Goal: Task Accomplishment & Management: Manage account settings

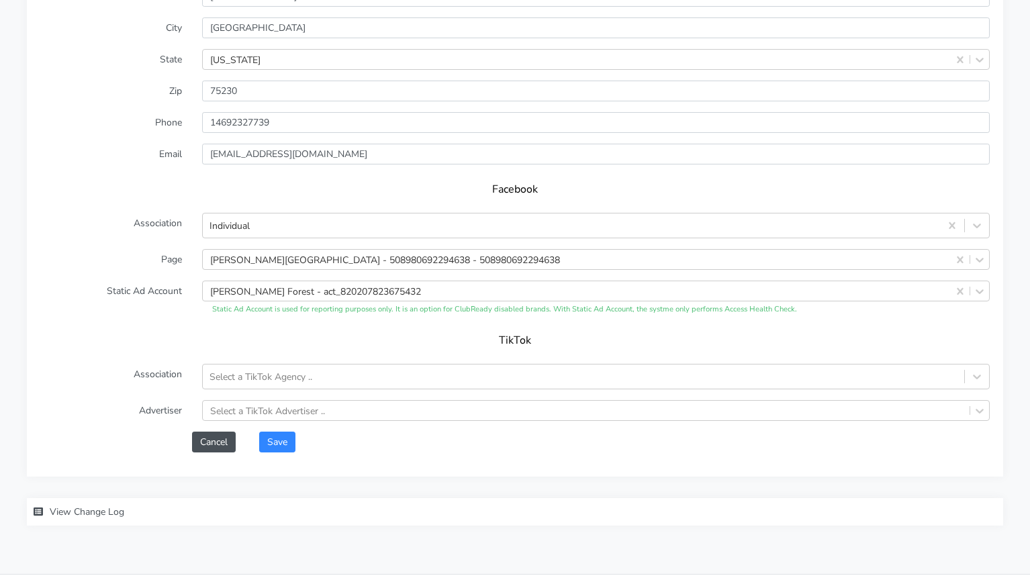
scroll to position [1139, 0]
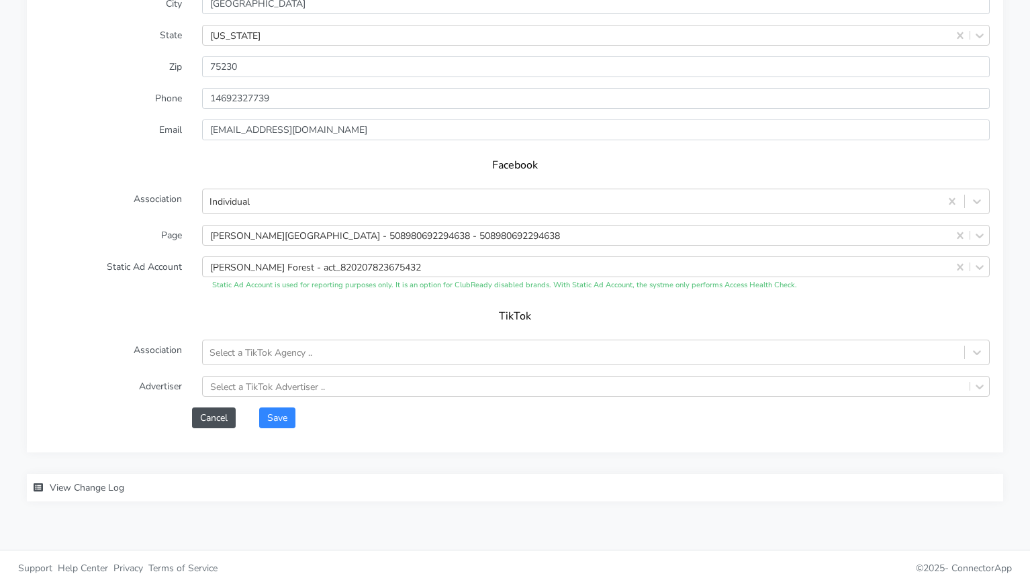
click at [254, 318] on h5 "TikTok" at bounding box center [515, 316] width 922 height 13
drag, startPoint x: 281, startPoint y: 413, endPoint x: 292, endPoint y: 403, distance: 14.3
click at [282, 413] on button "Save" at bounding box center [277, 417] width 36 height 21
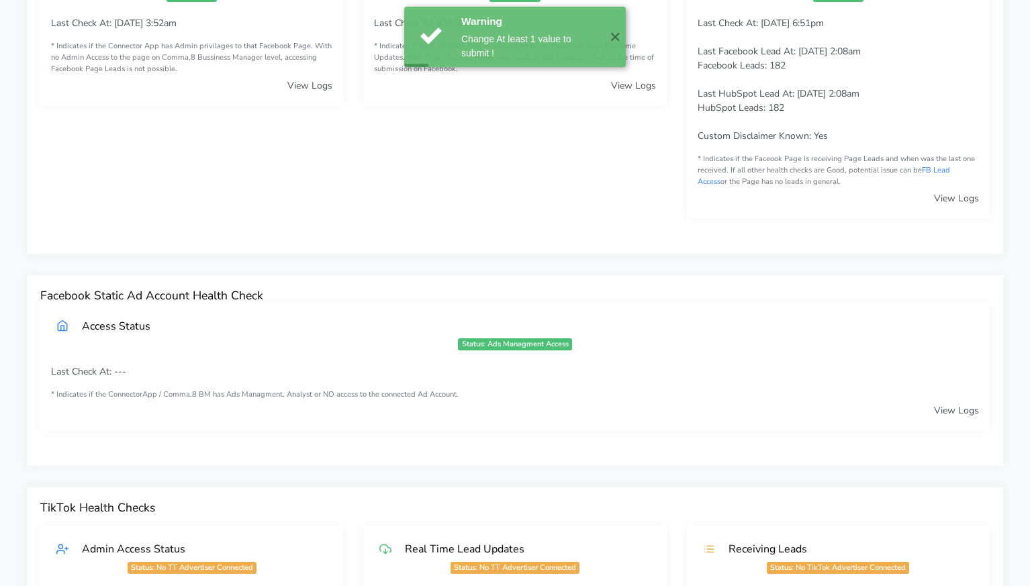
scroll to position [0, 0]
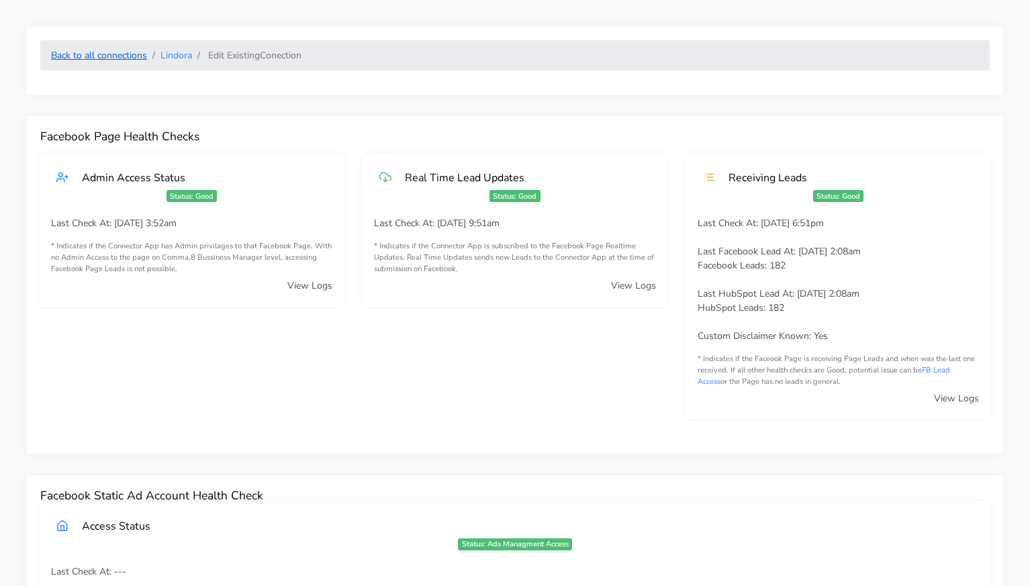
click at [114, 56] on link "Back to all connections" at bounding box center [99, 55] width 96 height 13
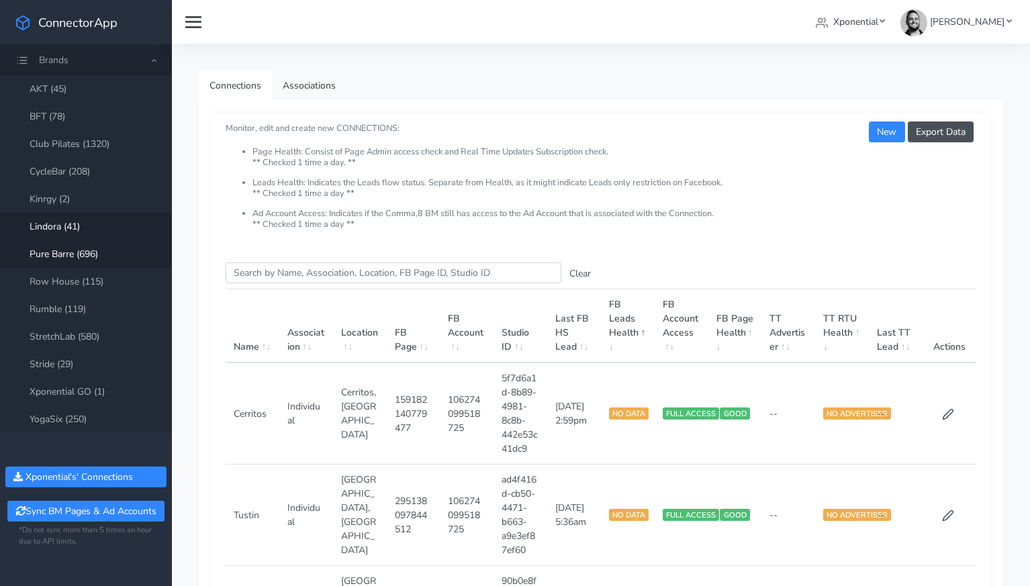
click at [70, 253] on link "Pure Barre (696)" at bounding box center [86, 254] width 172 height 28
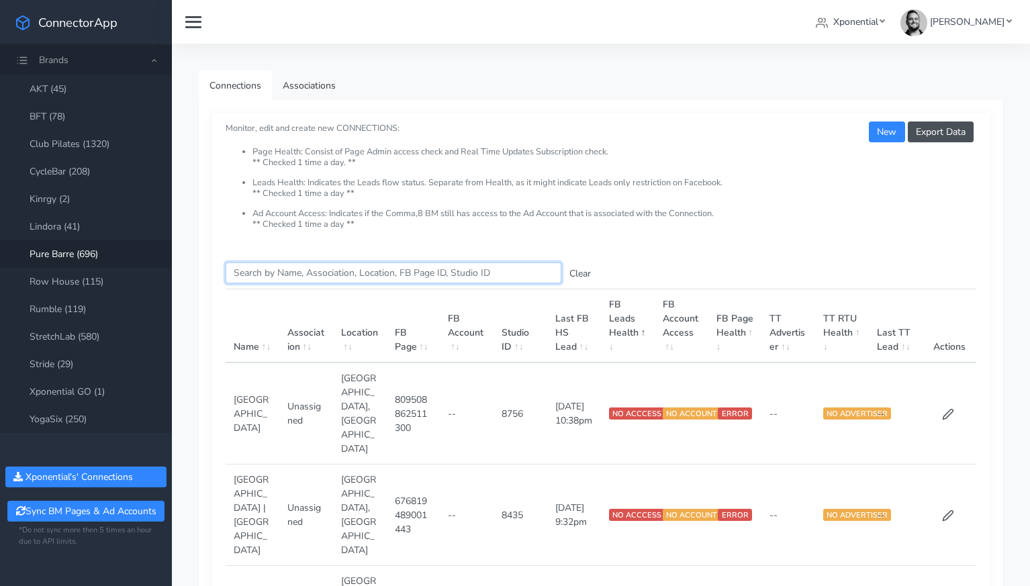
click at [275, 277] on input "Search this table" at bounding box center [394, 272] width 336 height 21
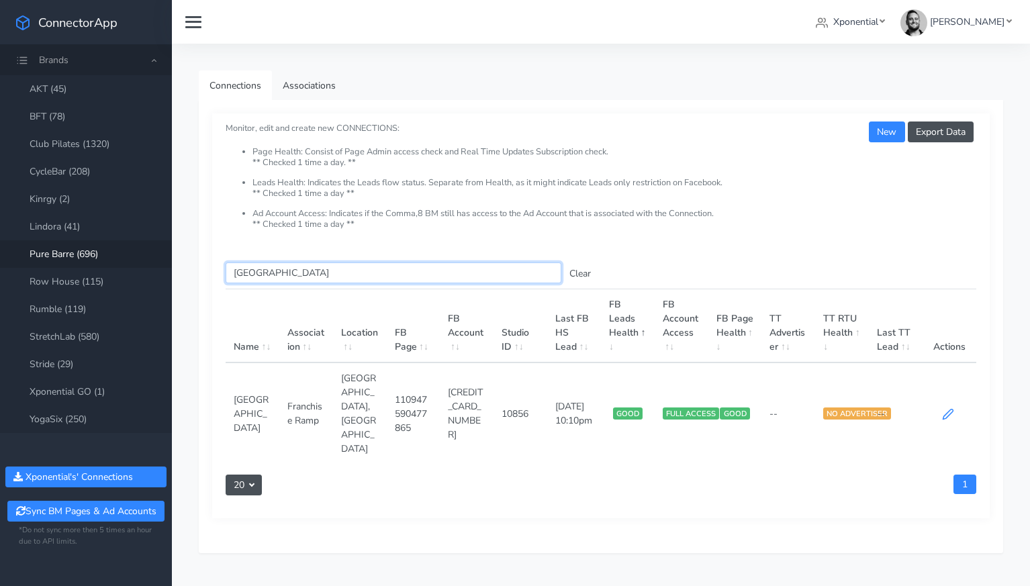
type input "[GEOGRAPHIC_DATA]"
click at [945, 409] on icon at bounding box center [947, 414] width 10 height 10
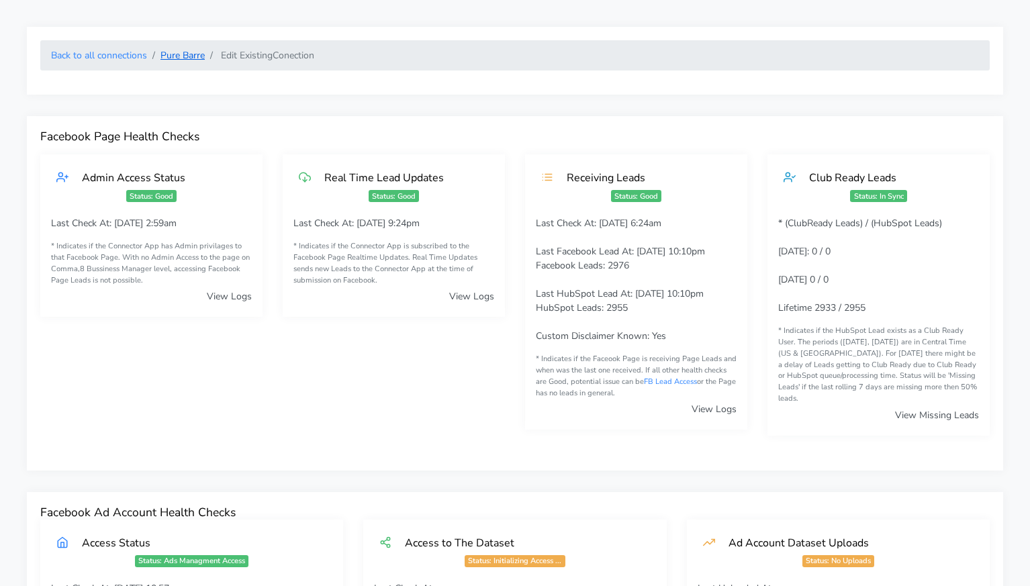
click at [180, 59] on link "Pure Barre" at bounding box center [182, 55] width 44 height 13
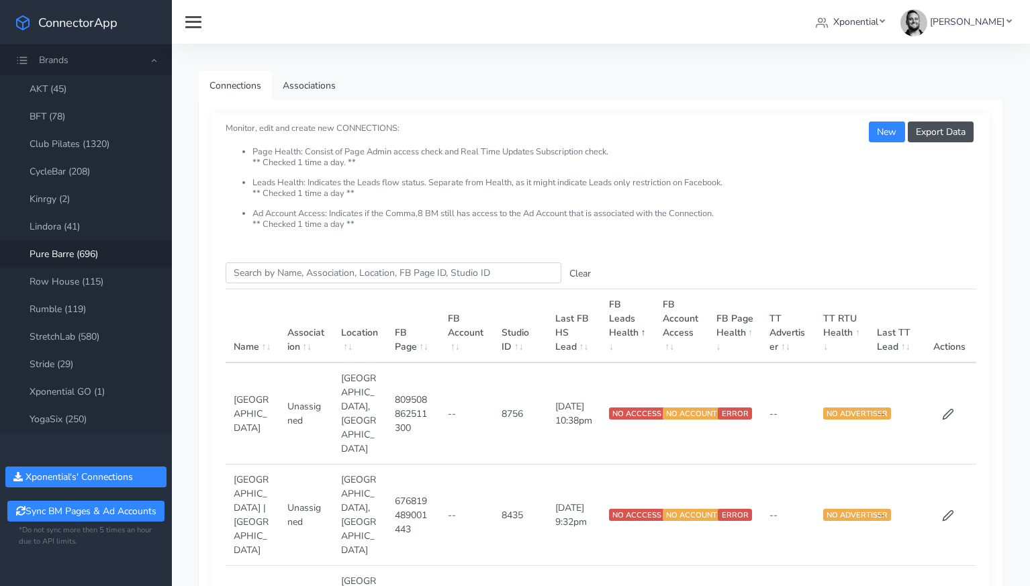
click at [255, 271] on input "Search this table" at bounding box center [394, 272] width 336 height 21
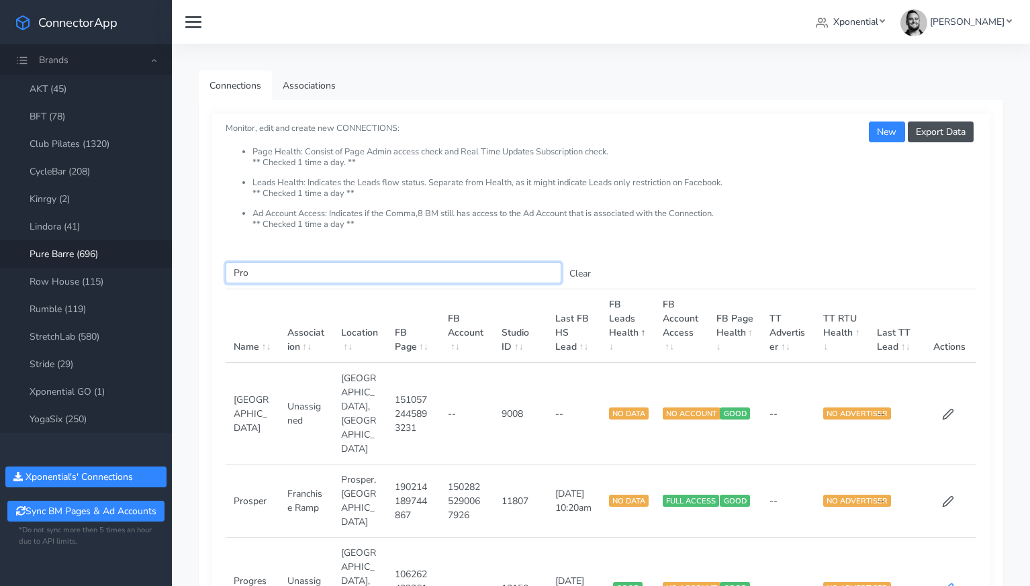
type input "Pro"
click at [944, 584] on icon at bounding box center [947, 589] width 10 height 10
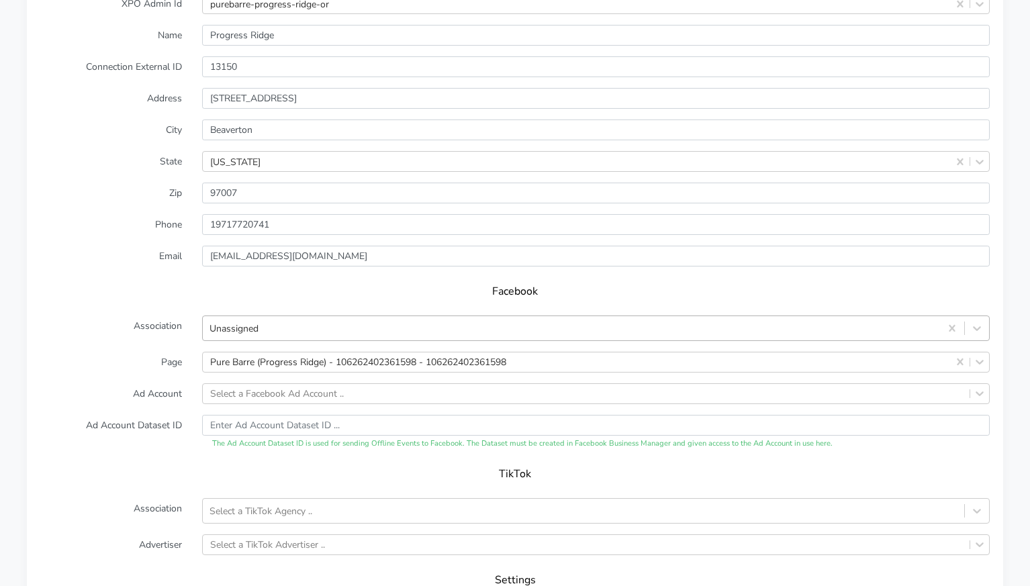
scroll to position [1140, 0]
click at [973, 317] on div at bounding box center [977, 325] width 24 height 24
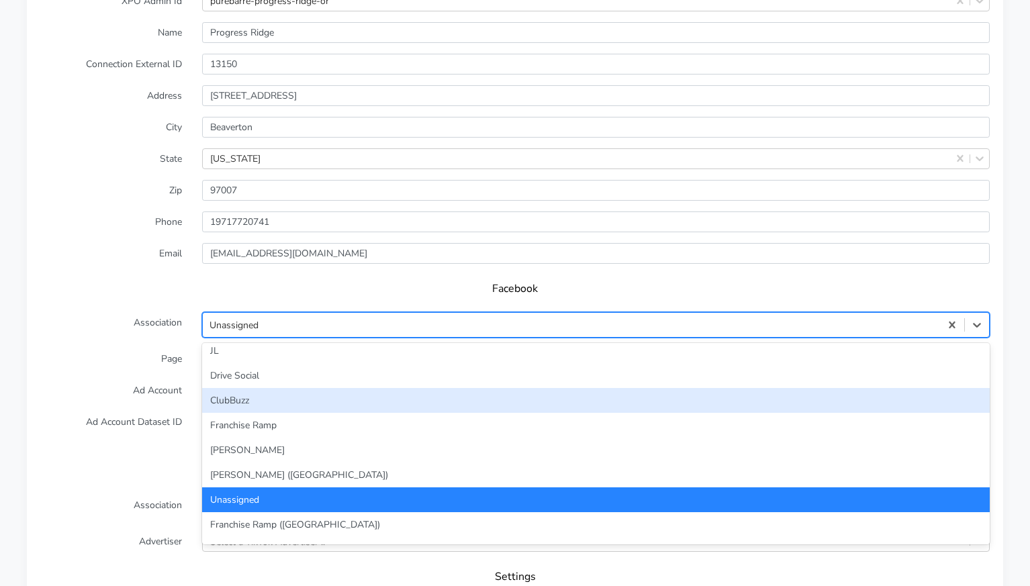
scroll to position [91, 0]
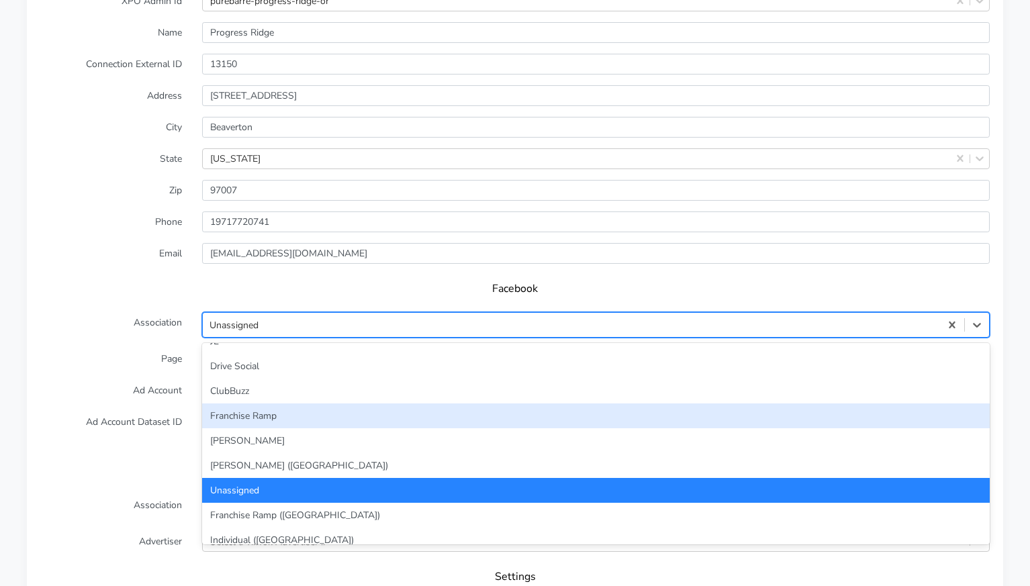
click at [391, 403] on div "Franchise Ramp" at bounding box center [595, 415] width 787 height 25
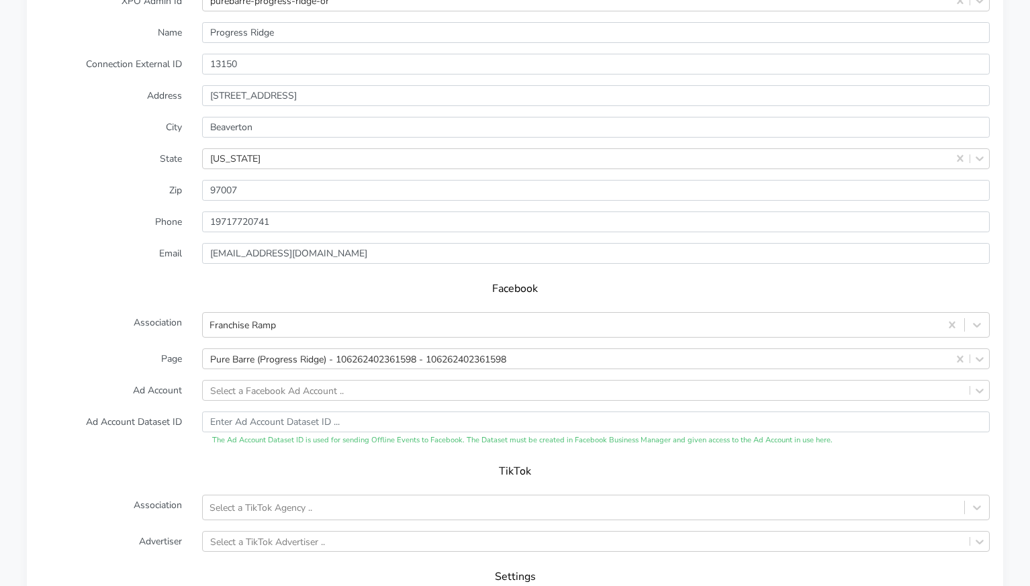
click at [134, 353] on form "XPO Admin Id purebarre-progress-ridge-or Name Progress Ridge Connection Externa…" at bounding box center [514, 322] width 949 height 662
click at [241, 375] on form "XPO Admin Id purebarre-progress-ridge-or Name Progress Ridge Connection Externa…" at bounding box center [514, 322] width 949 height 662
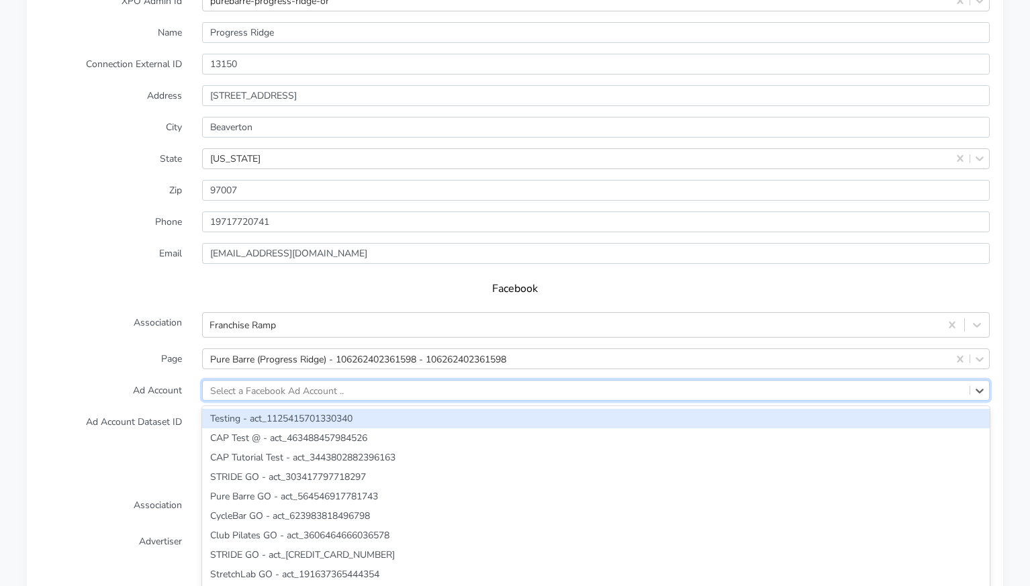
scroll to position [1150, 0]
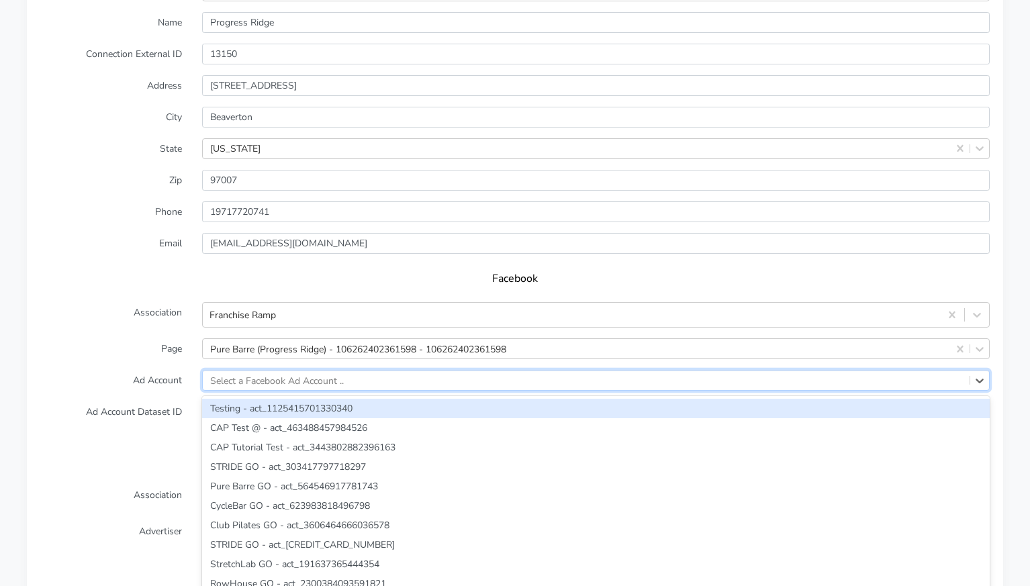
paste input "[CREDIT_CARD_NUMBER]"
type input "[CREDIT_CARD_NUMBER]"
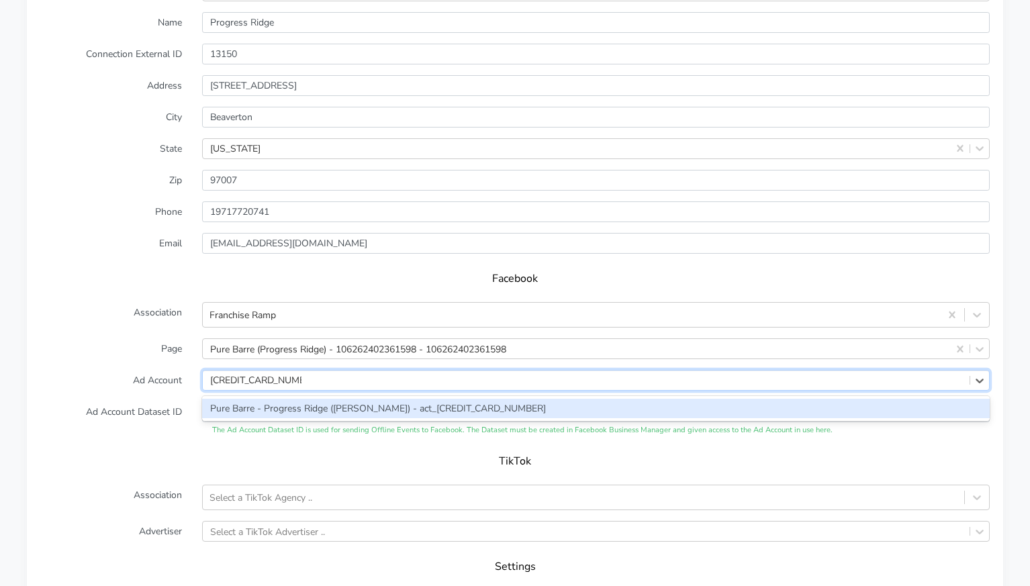
click at [263, 399] on div "Pure Barre - Progress Ridge ([PERSON_NAME]) - act_[CREDIT_CARD_NUMBER]" at bounding box center [595, 408] width 787 height 19
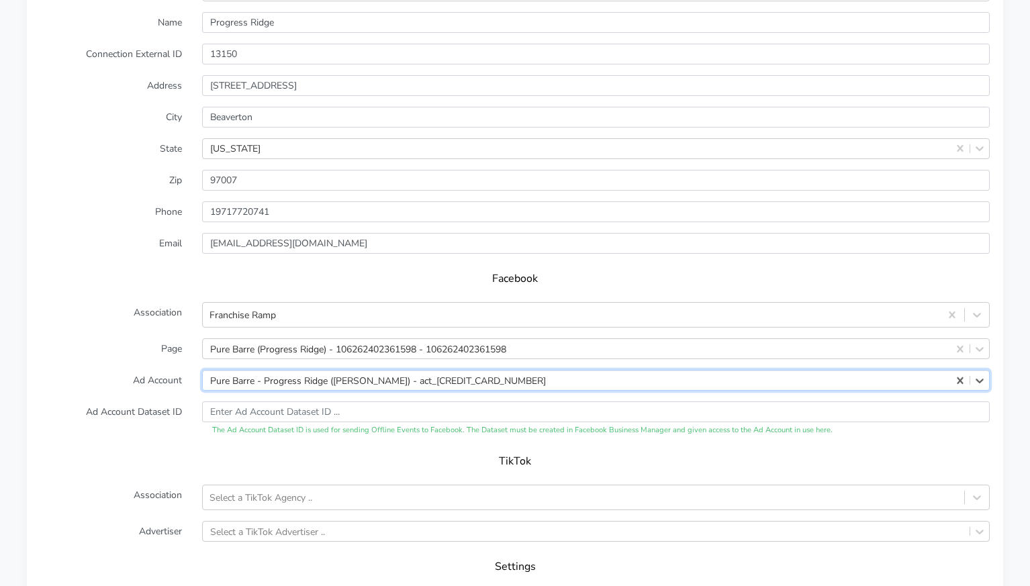
click at [148, 373] on label "Ad Account" at bounding box center [111, 380] width 162 height 21
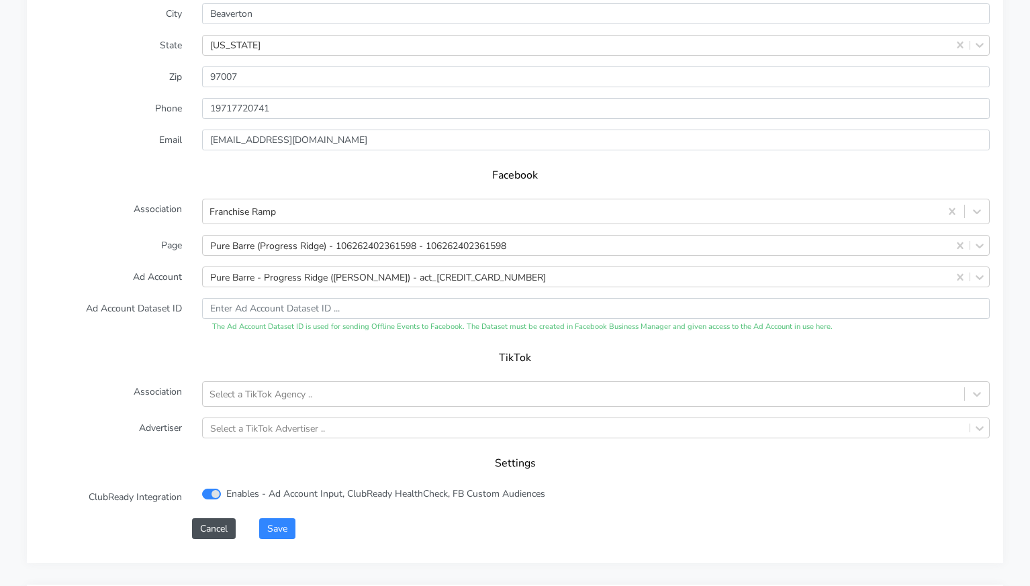
scroll to position [1257, 0]
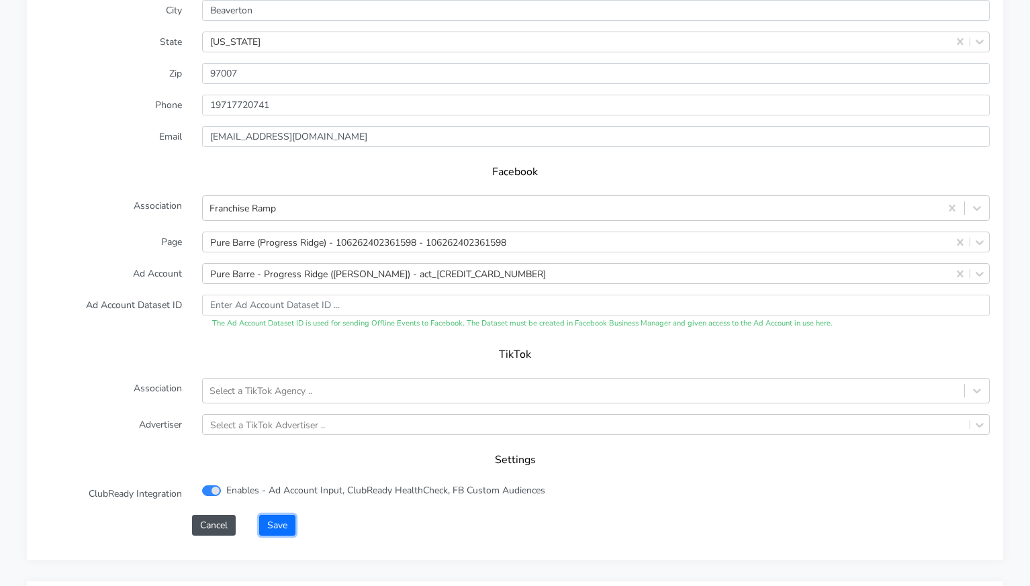
click at [282, 515] on button "Save" at bounding box center [277, 525] width 36 height 21
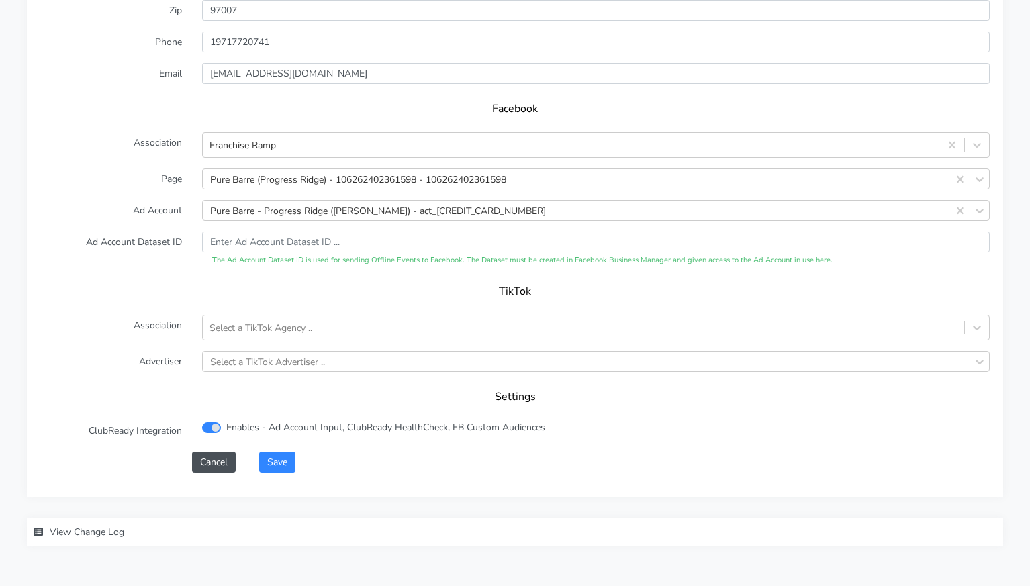
scroll to position [1353, 0]
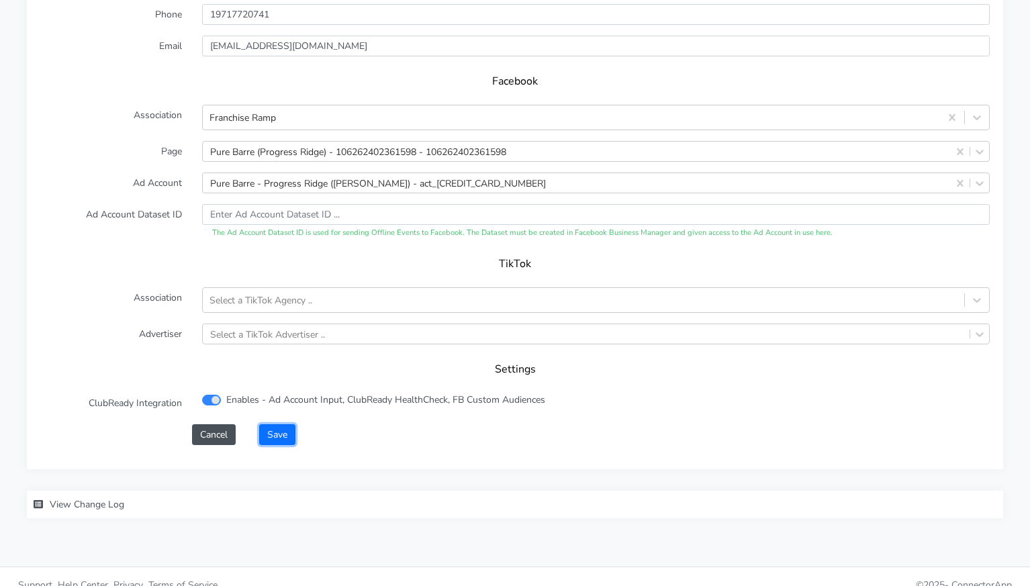
click at [275, 424] on button "Save" at bounding box center [277, 434] width 36 height 21
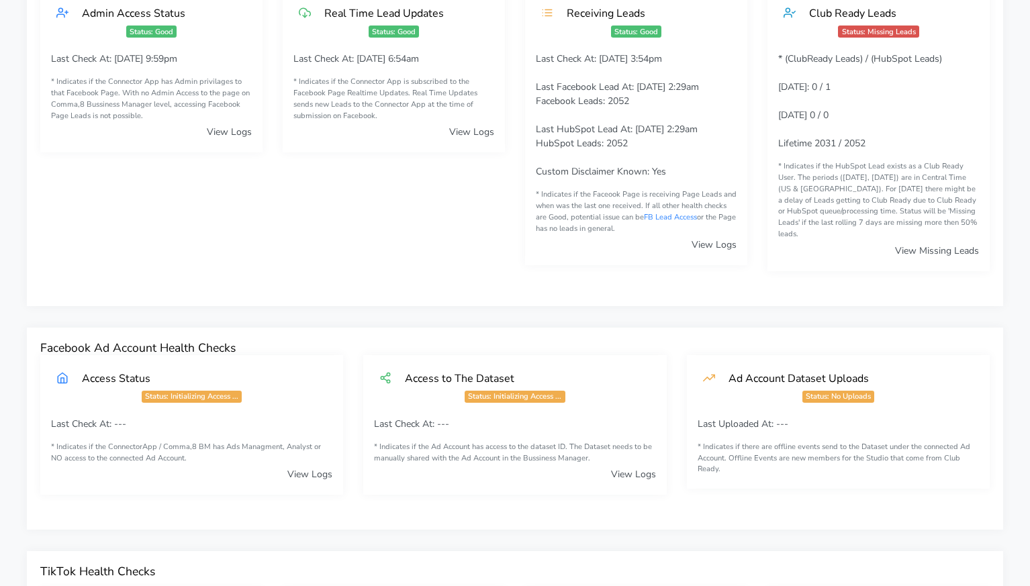
scroll to position [0, 0]
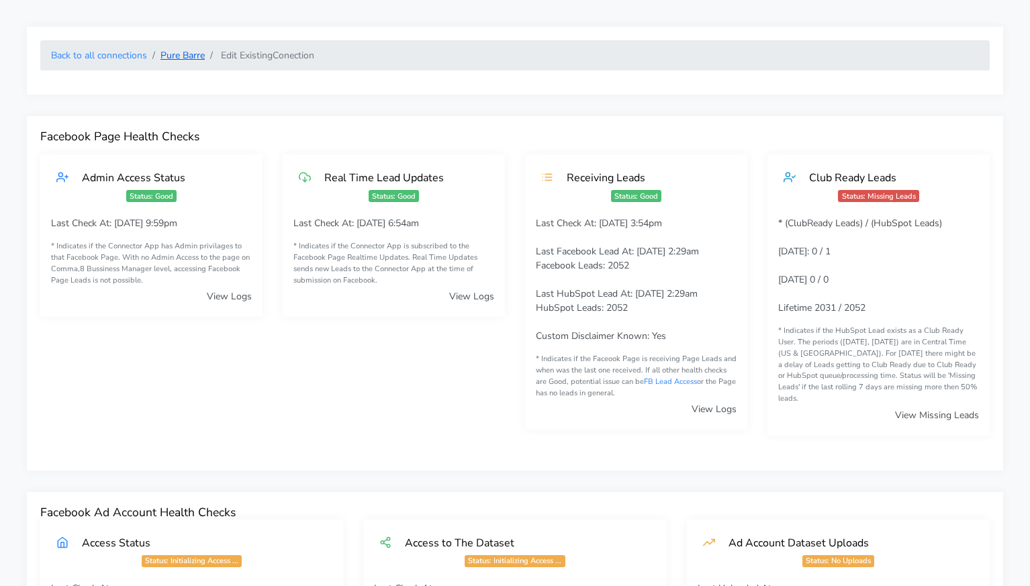
click at [179, 59] on link "Pure Barre" at bounding box center [182, 55] width 44 height 13
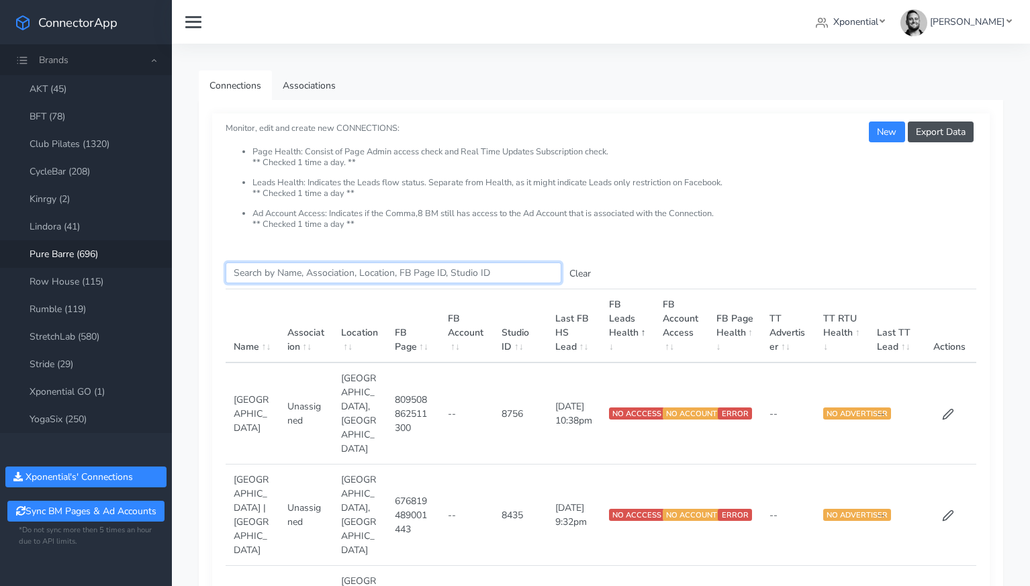
click at [265, 271] on input "Search this table" at bounding box center [394, 272] width 336 height 21
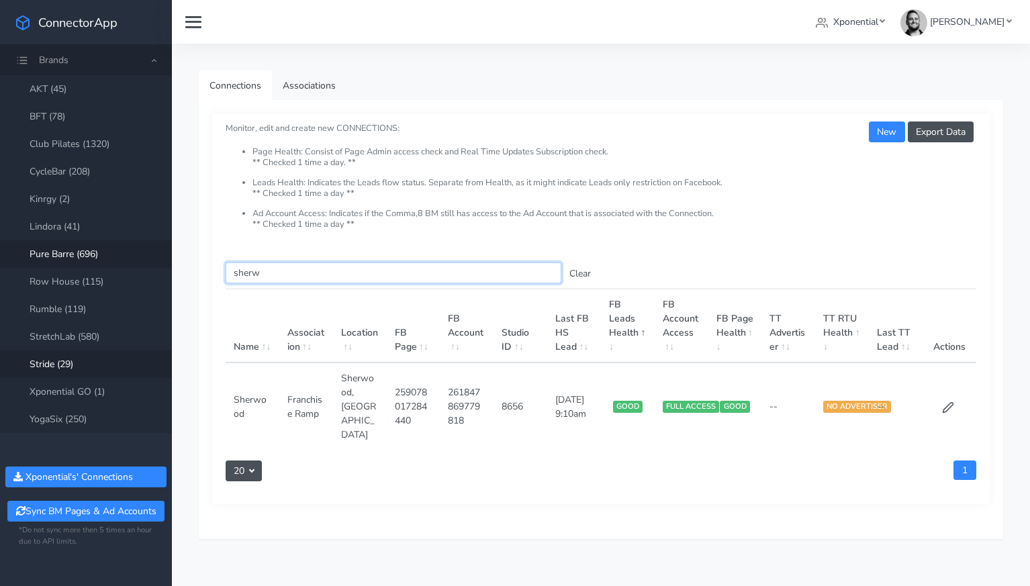
type input "sherw"
click at [947, 402] on icon at bounding box center [947, 407] width 10 height 10
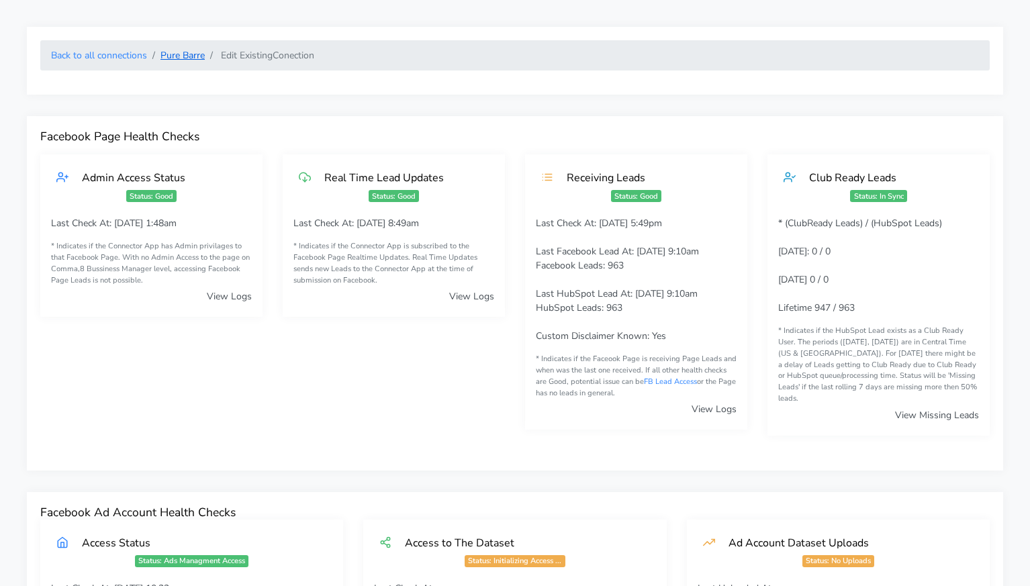
click at [178, 54] on link "Pure Barre" at bounding box center [182, 55] width 44 height 13
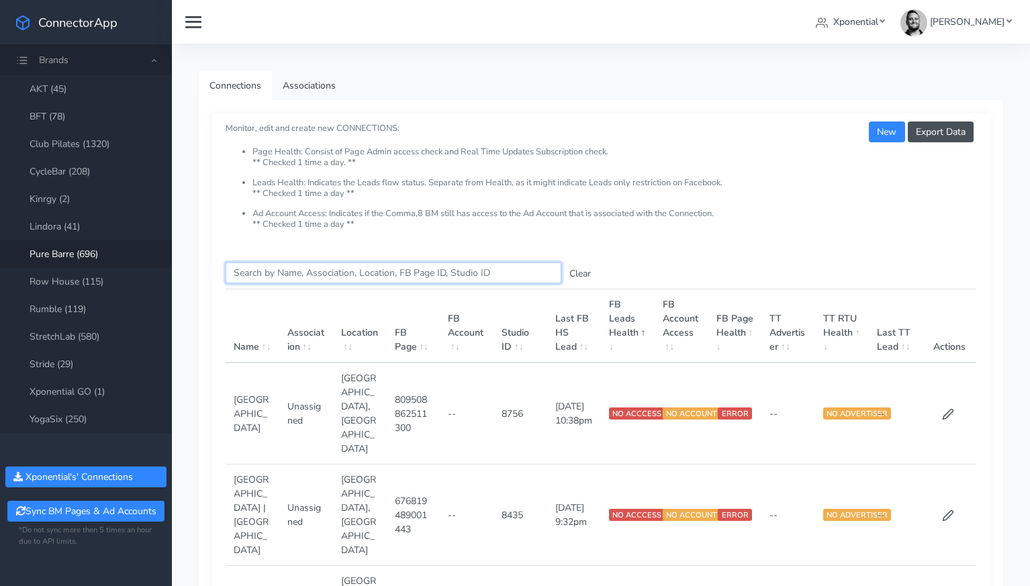
click at [273, 273] on input "Search this table" at bounding box center [394, 272] width 336 height 21
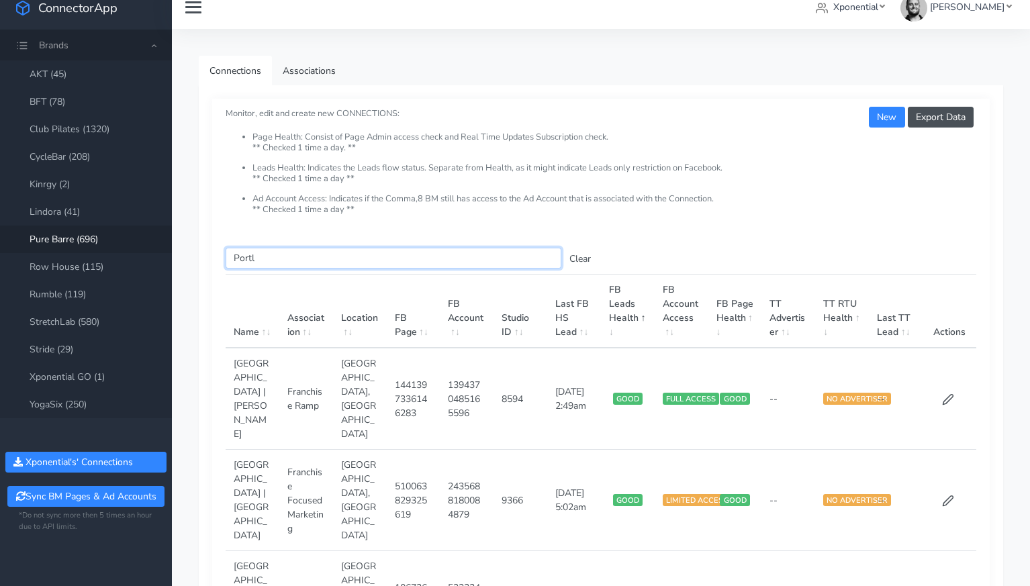
scroll to position [16, 0]
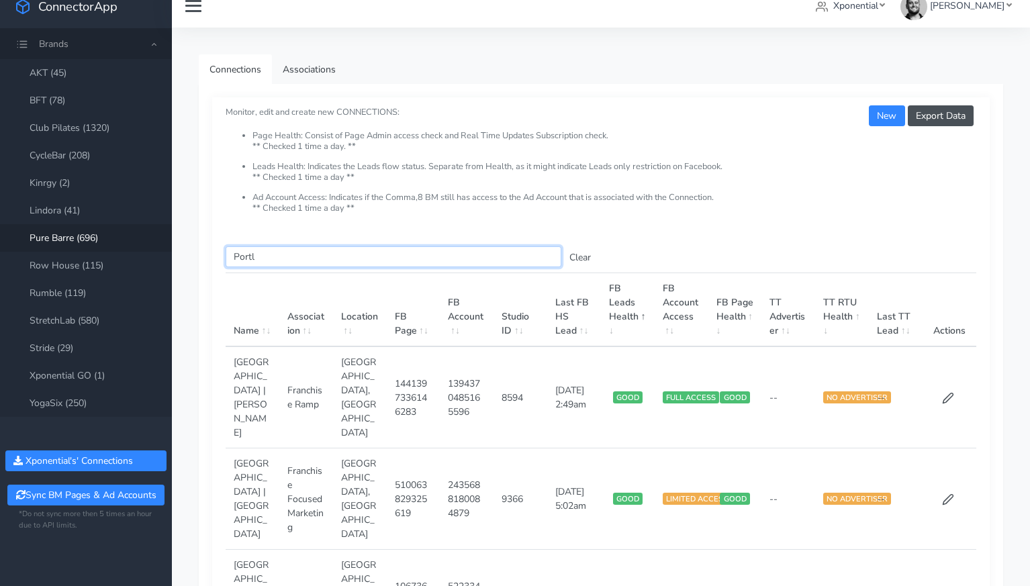
type input "Portl"
click at [429, 395] on td "1441397336146283" at bounding box center [414, 397] width 54 height 102
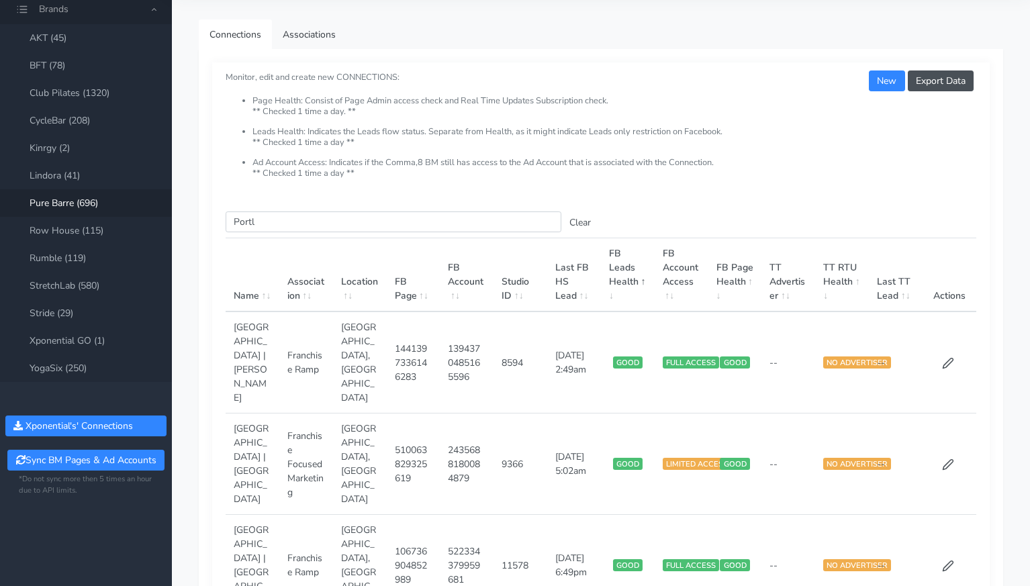
scroll to position [48, 0]
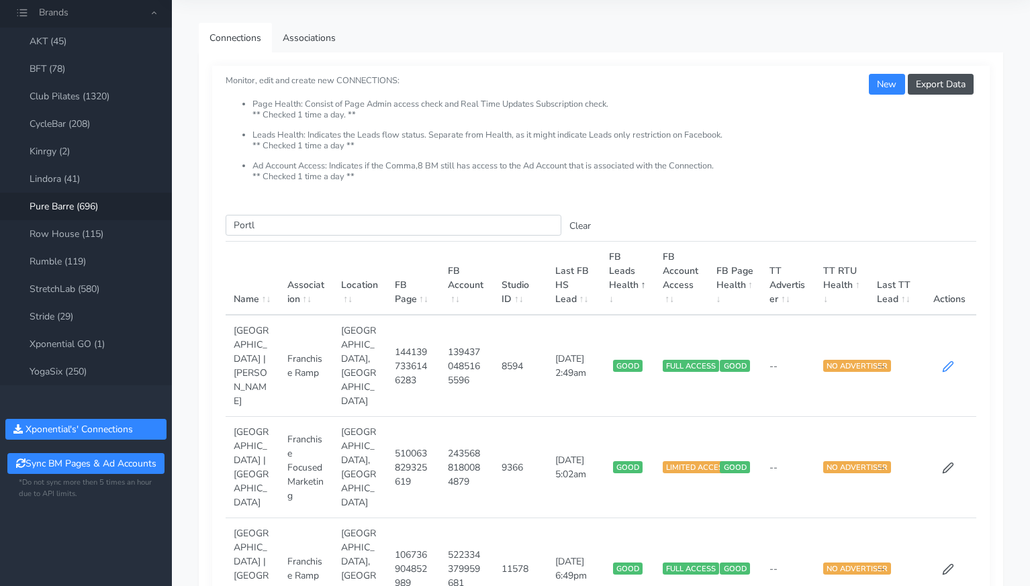
click at [946, 360] on icon at bounding box center [948, 366] width 12 height 12
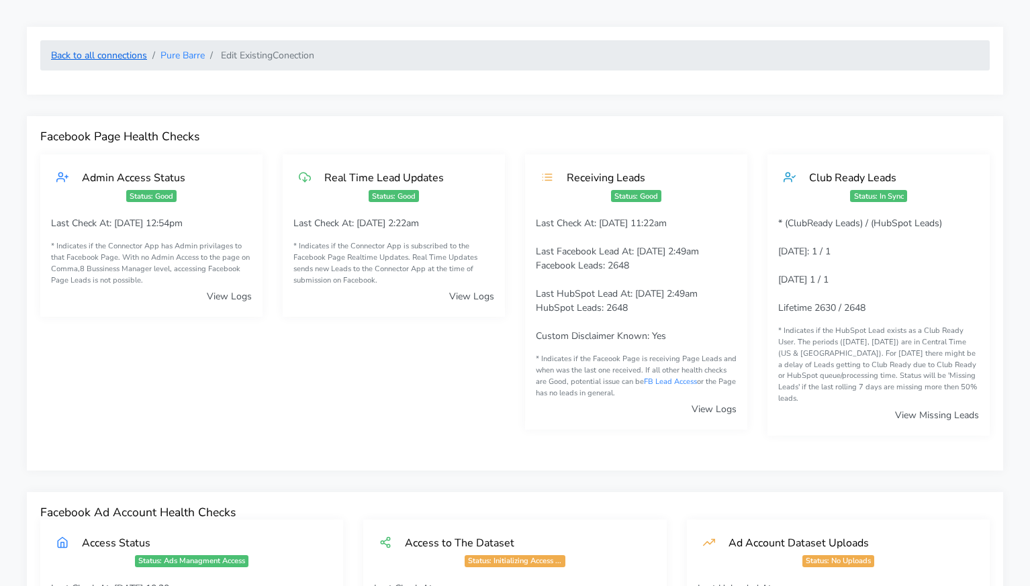
click at [103, 57] on link "Back to all connections" at bounding box center [99, 55] width 96 height 13
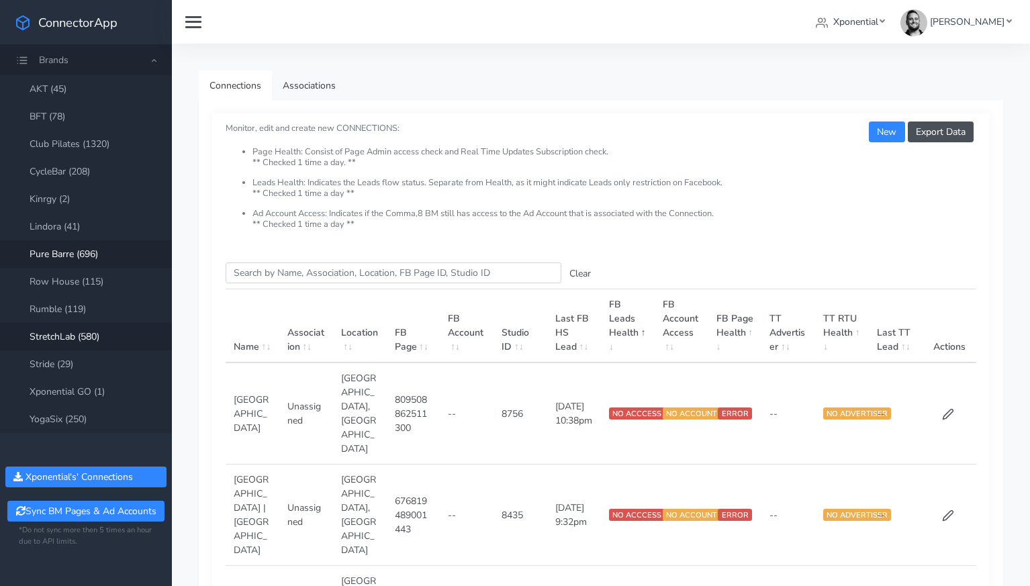
click at [79, 334] on link "StretchLab (580)" at bounding box center [86, 337] width 172 height 28
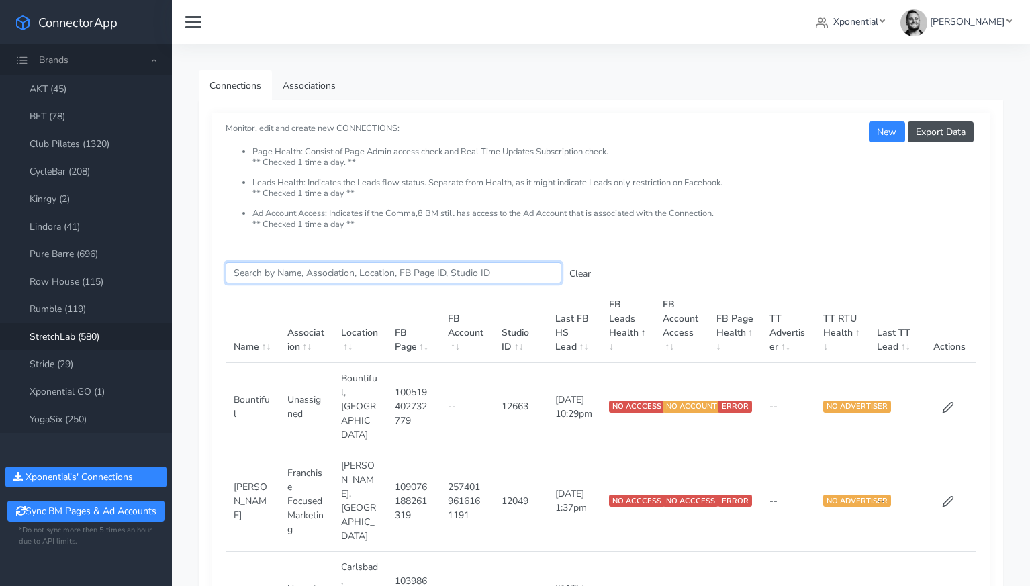
click at [272, 273] on input "Search this table" at bounding box center [394, 272] width 336 height 21
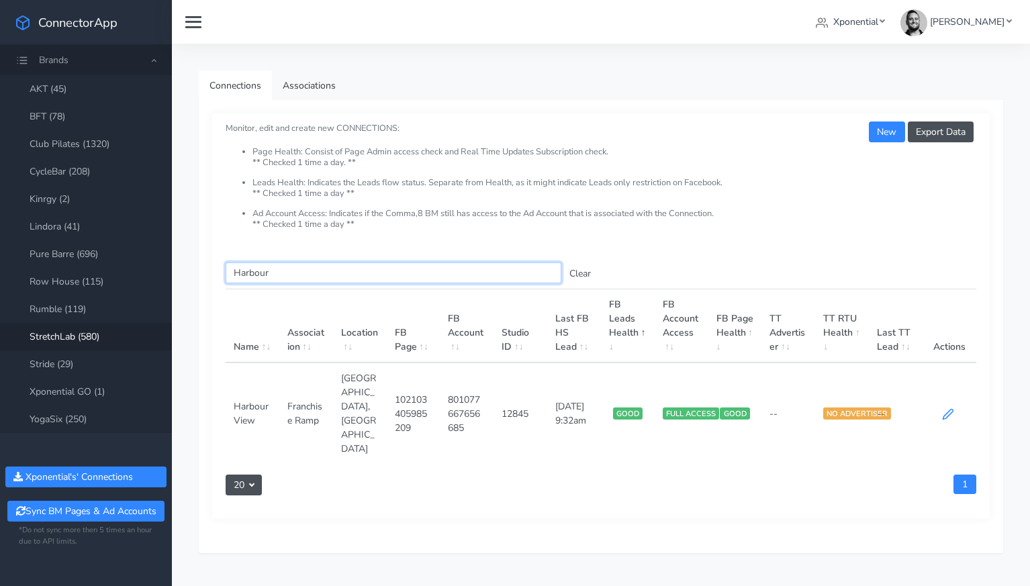
type input "Harbour"
click at [944, 408] on icon at bounding box center [948, 414] width 12 height 12
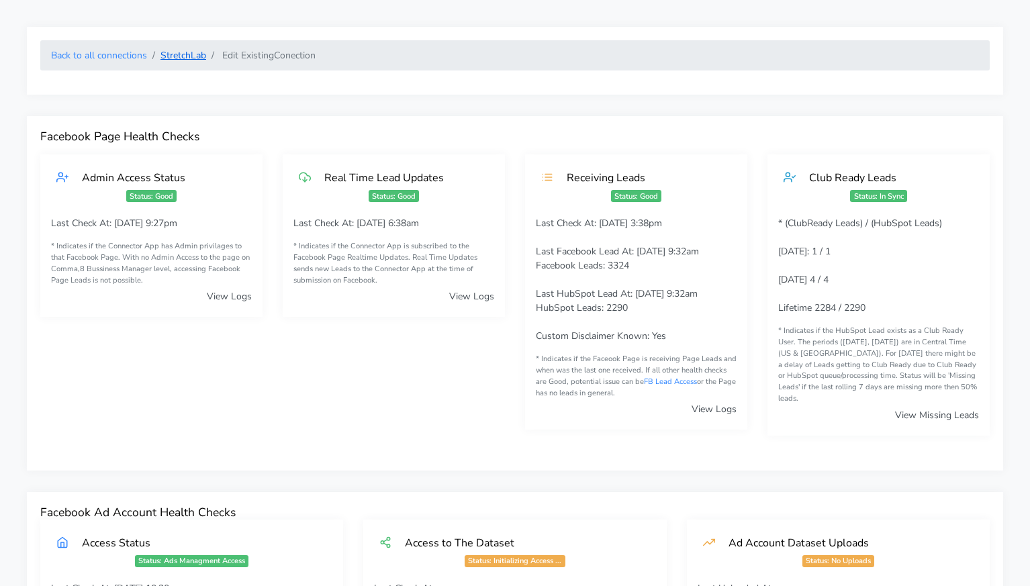
click at [177, 58] on link "StretchLab" at bounding box center [183, 55] width 46 height 13
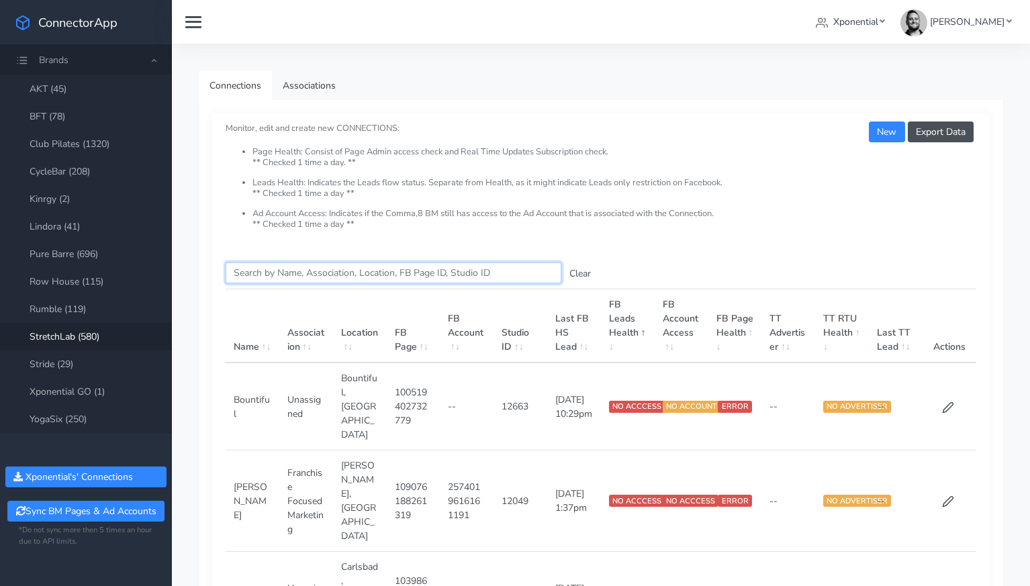
click at [288, 266] on input "Search this table" at bounding box center [394, 272] width 336 height 21
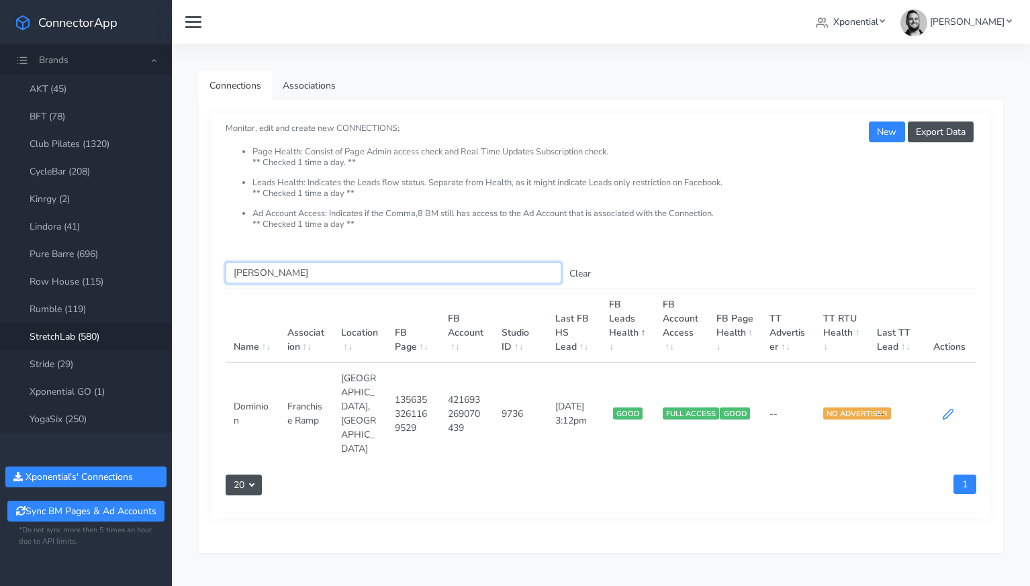
type input "[PERSON_NAME]"
click at [948, 408] on icon at bounding box center [948, 414] width 12 height 12
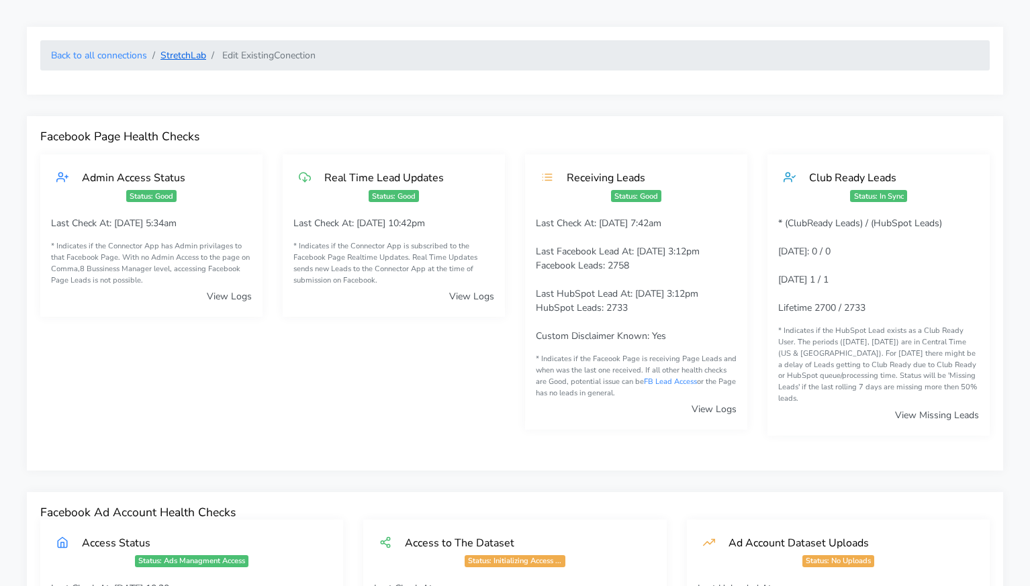
click at [175, 54] on link "StretchLab" at bounding box center [183, 55] width 46 height 13
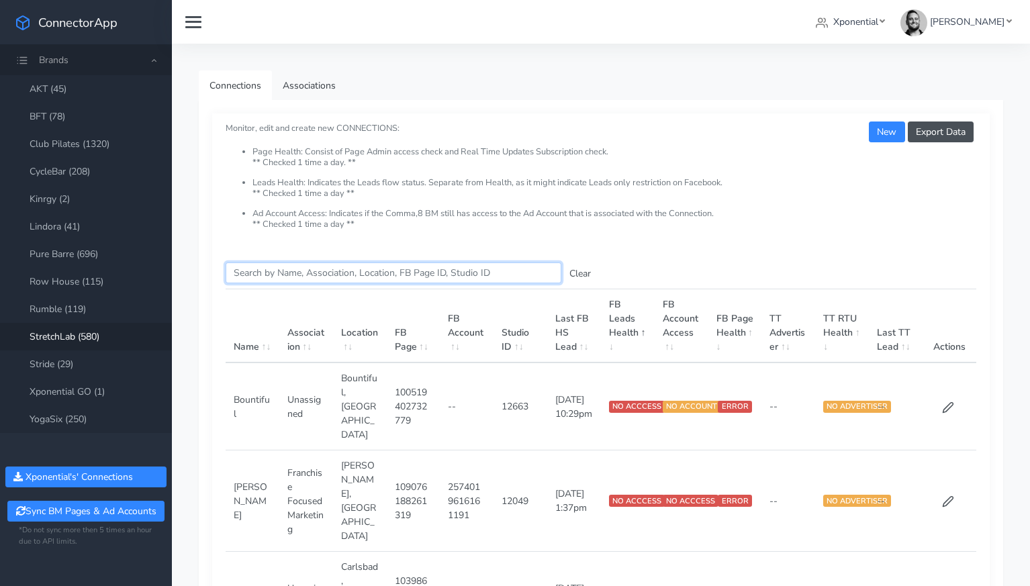
click at [269, 278] on input "Search this table" at bounding box center [394, 272] width 336 height 21
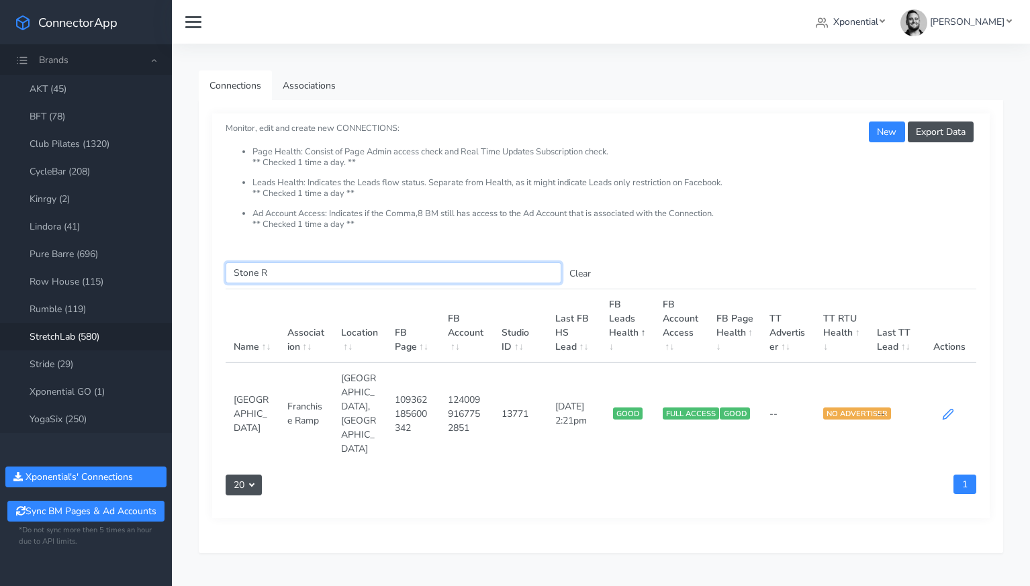
type input "Stone R"
click at [944, 408] on icon at bounding box center [948, 414] width 12 height 12
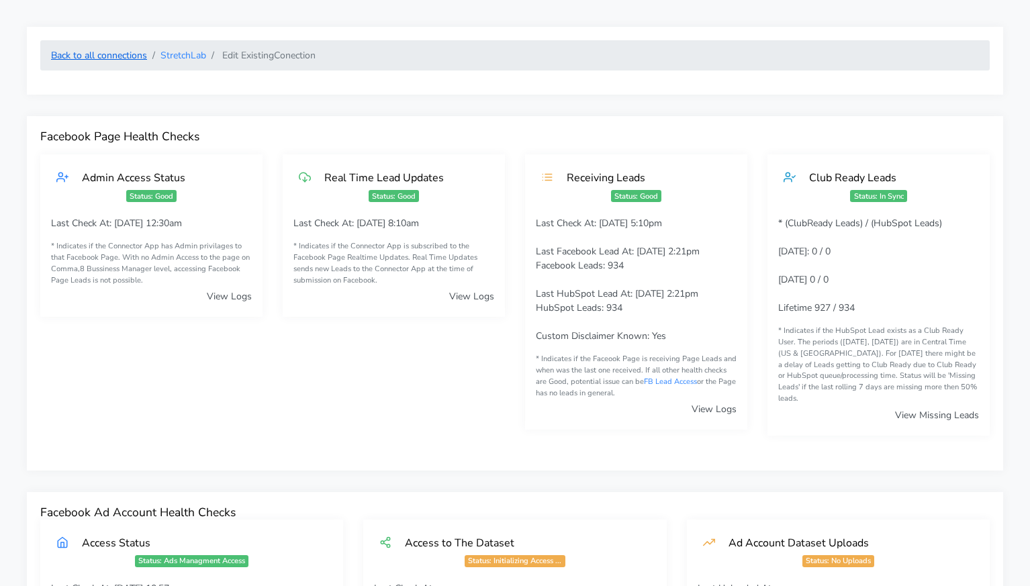
click at [115, 54] on link "Back to all connections" at bounding box center [99, 55] width 96 height 13
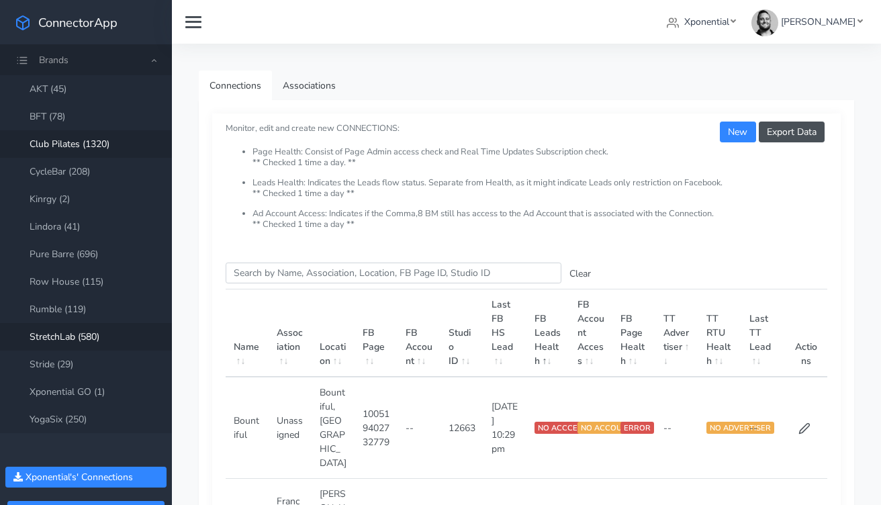
click at [77, 144] on link "Club Pilates (1320)" at bounding box center [86, 144] width 172 height 28
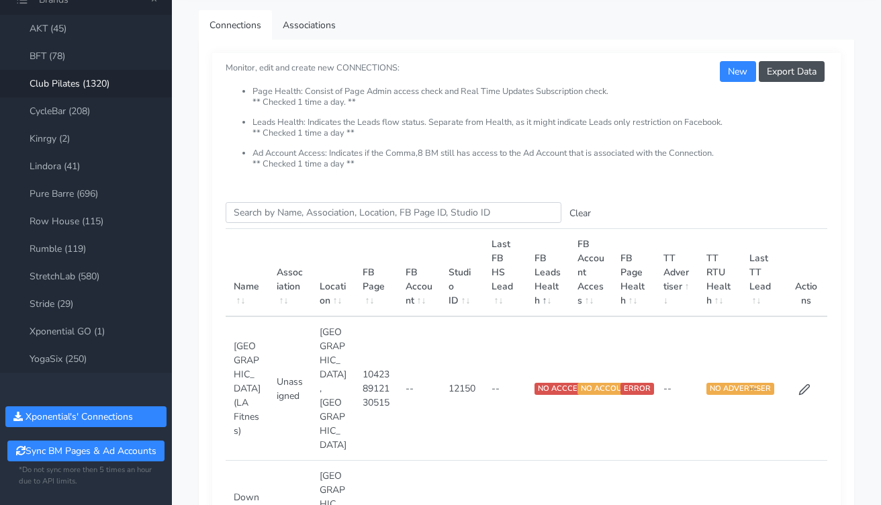
scroll to position [34, 0]
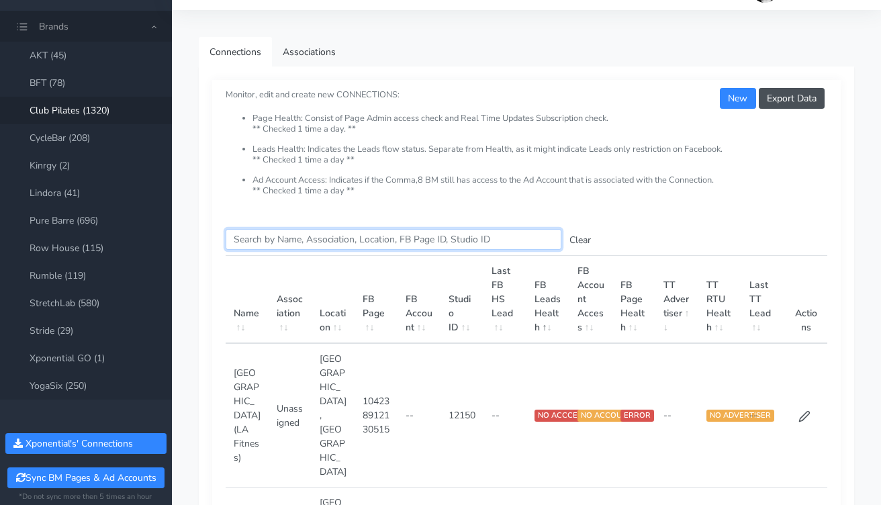
click at [275, 235] on input "Search this table" at bounding box center [394, 239] width 336 height 21
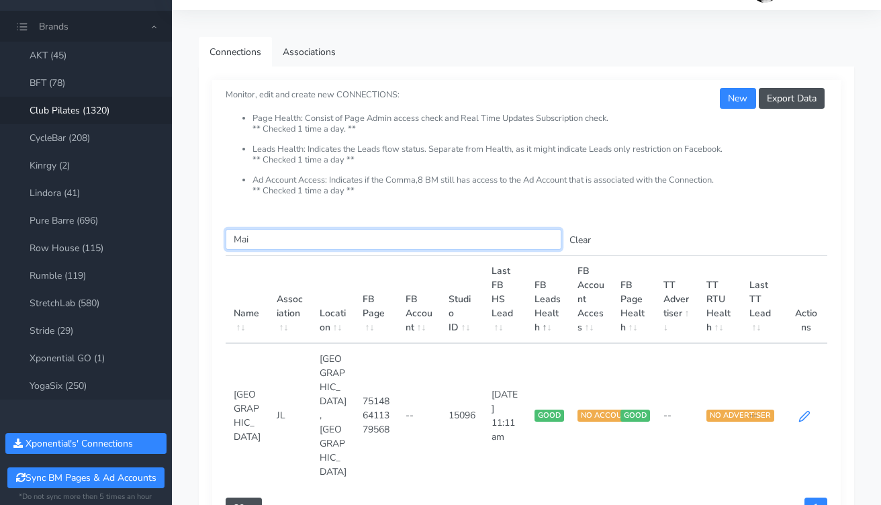
type input "Mai"
click at [804, 411] on icon at bounding box center [804, 416] width 10 height 10
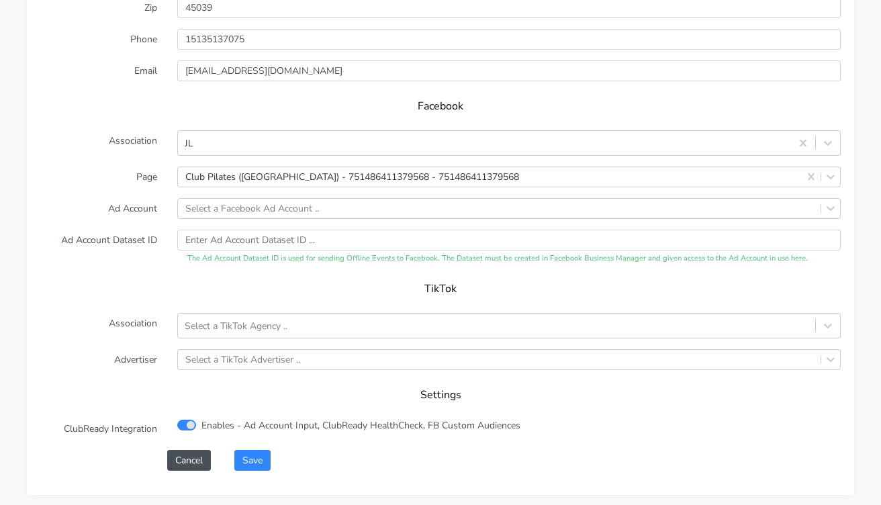
scroll to position [1373, 0]
click at [222, 215] on div "Select a Facebook Ad Account .." at bounding box center [252, 208] width 134 height 14
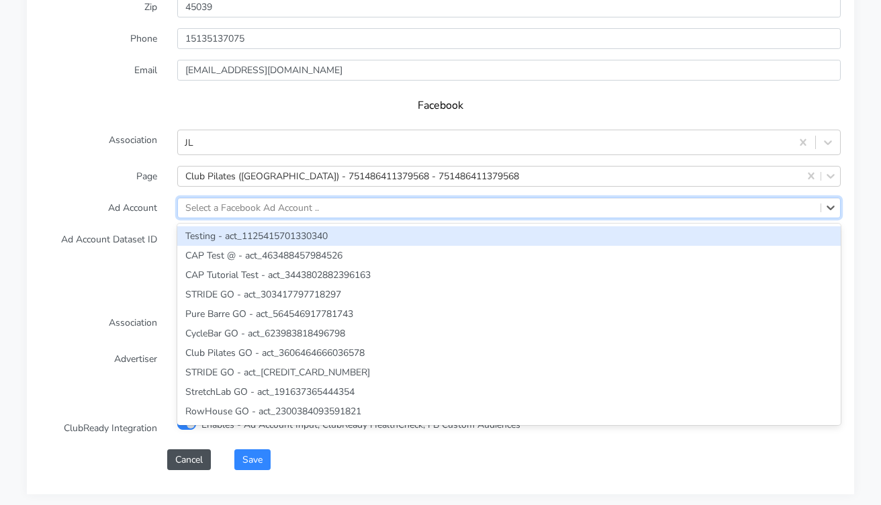
paste input "3642860862451323"
type input "3642860862451323"
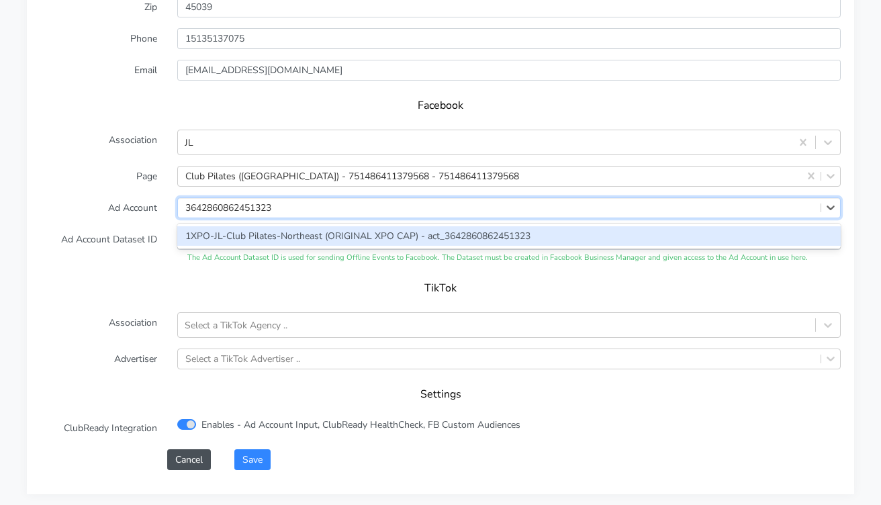
click at [238, 241] on div "1XPO-JL-Club Pilates-Northeast (ORIGINAL XPO CAP) - act_3642860862451323" at bounding box center [508, 235] width 663 height 19
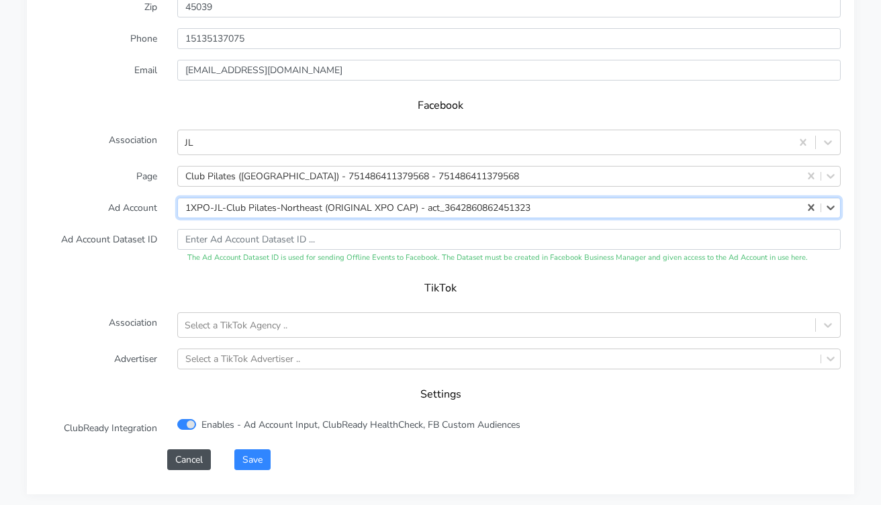
click at [121, 230] on form "XPO Admin Id clubpilates-[GEOGRAPHIC_DATA] Name [GEOGRAPHIC_DATA] Connection Ex…" at bounding box center [440, 138] width 800 height 662
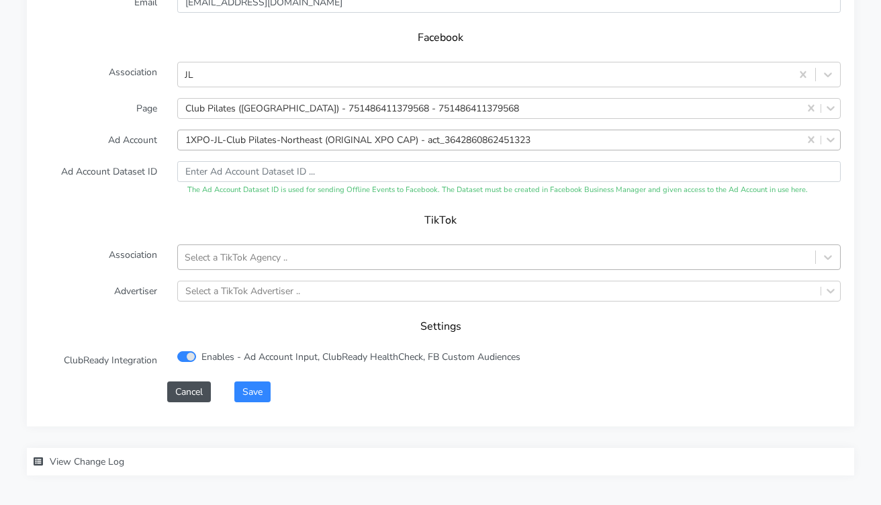
scroll to position [1504, 0]
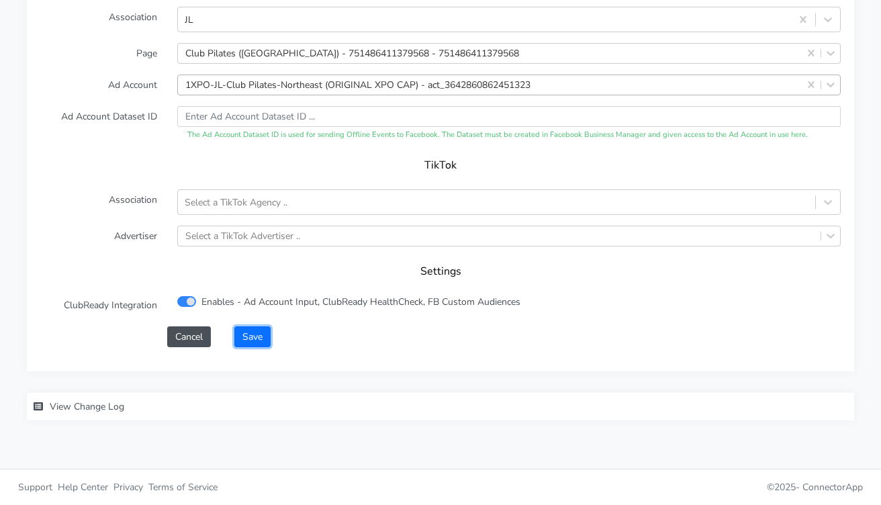
click at [251, 336] on button "Save" at bounding box center [252, 336] width 36 height 21
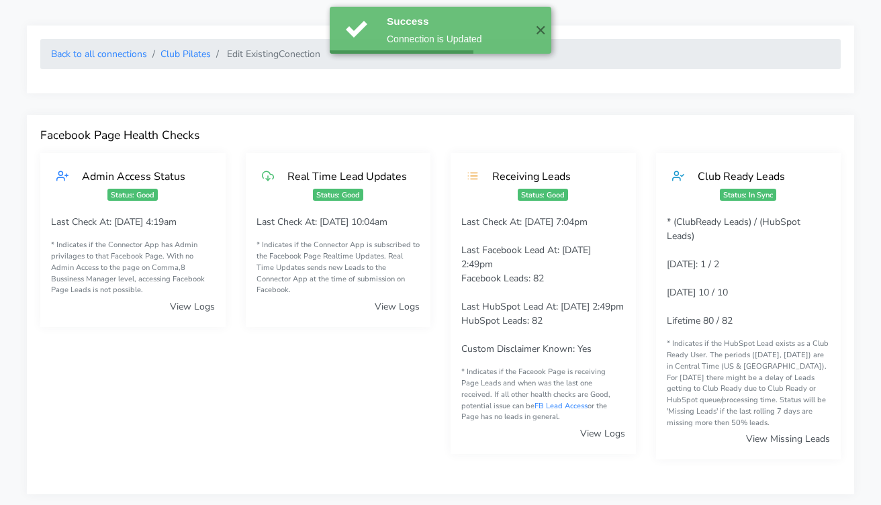
scroll to position [0, 0]
